Goal: Information Seeking & Learning: Find contact information

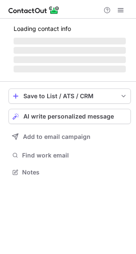
scroll to position [171, 136]
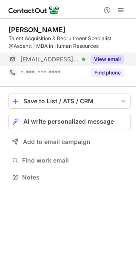
click at [113, 61] on button "View email" at bounding box center [106, 59] width 33 height 8
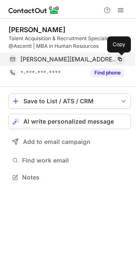
click at [119, 56] on span at bounding box center [119, 59] width 7 height 7
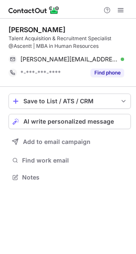
scroll to position [171, 136]
click at [99, 71] on button "Find phone" at bounding box center [106, 73] width 33 height 8
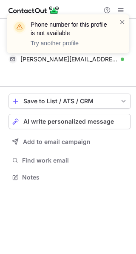
scroll to position [158, 136]
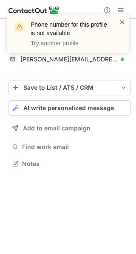
click at [124, 22] on span at bounding box center [122, 22] width 7 height 8
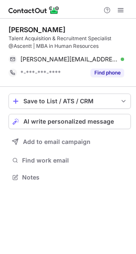
scroll to position [171, 136]
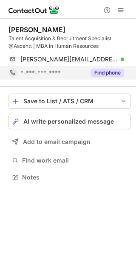
click at [104, 72] on button "Find phone" at bounding box center [106, 73] width 33 height 8
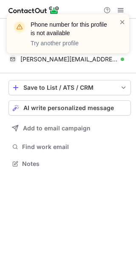
scroll to position [158, 136]
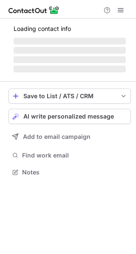
scroll to position [185, 136]
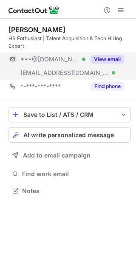
click at [100, 60] on button "View email" at bounding box center [106, 59] width 33 height 8
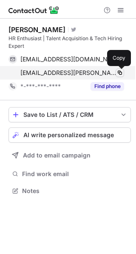
click at [119, 70] on span at bounding box center [119, 72] width 7 height 7
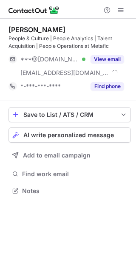
scroll to position [185, 136]
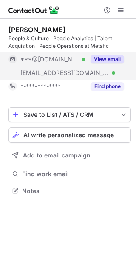
click at [100, 56] on button "View email" at bounding box center [106, 59] width 33 height 8
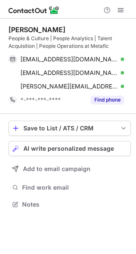
scroll to position [198, 136]
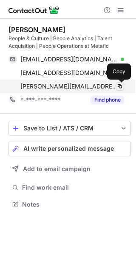
click at [119, 85] on span at bounding box center [119, 86] width 7 height 7
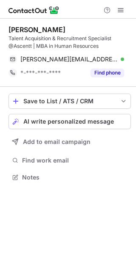
scroll to position [171, 136]
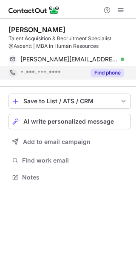
click at [109, 72] on button "Find phone" at bounding box center [106, 73] width 33 height 8
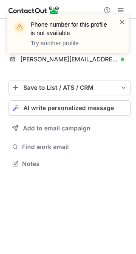
scroll to position [158, 136]
click at [122, 19] on span at bounding box center [122, 22] width 7 height 8
